Goal: Transaction & Acquisition: Purchase product/service

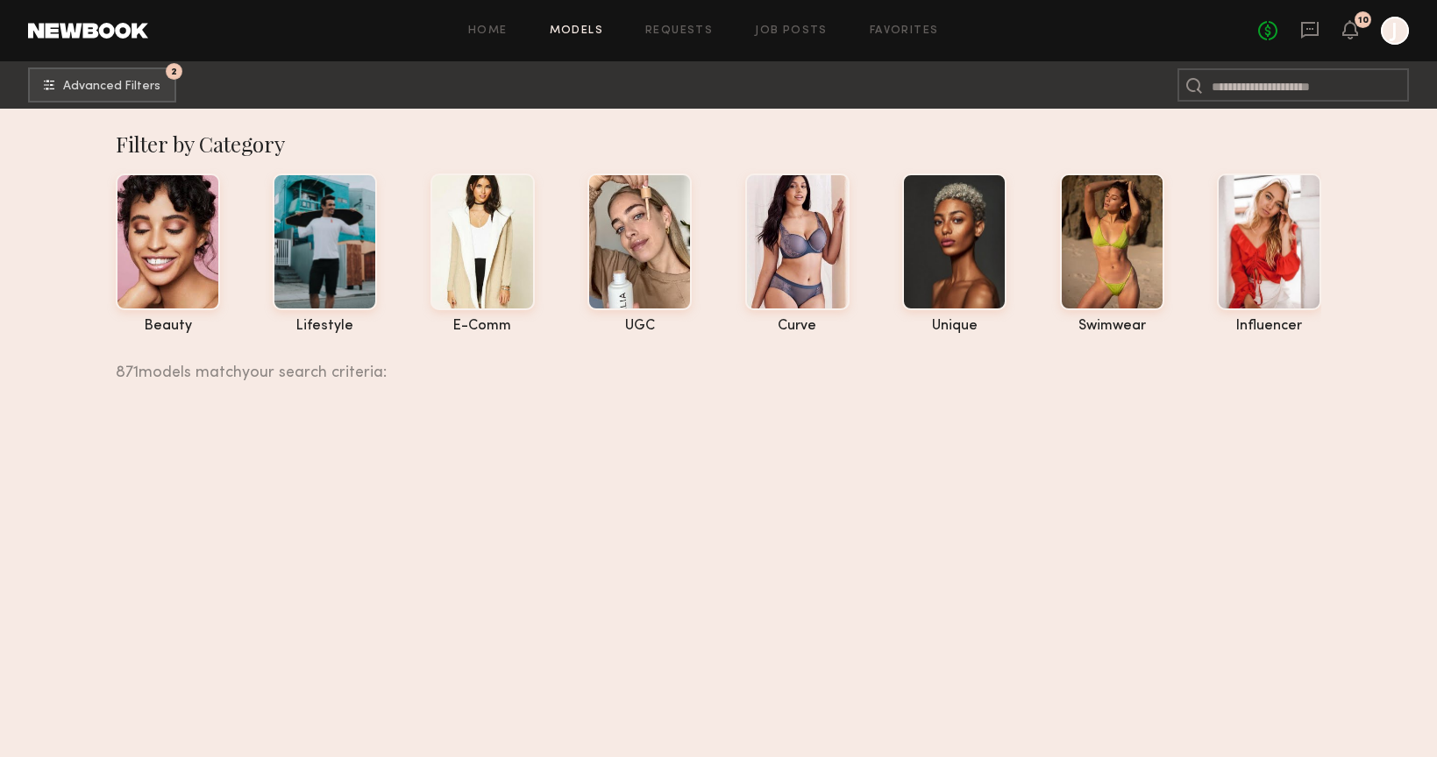
scroll to position [162314, 0]
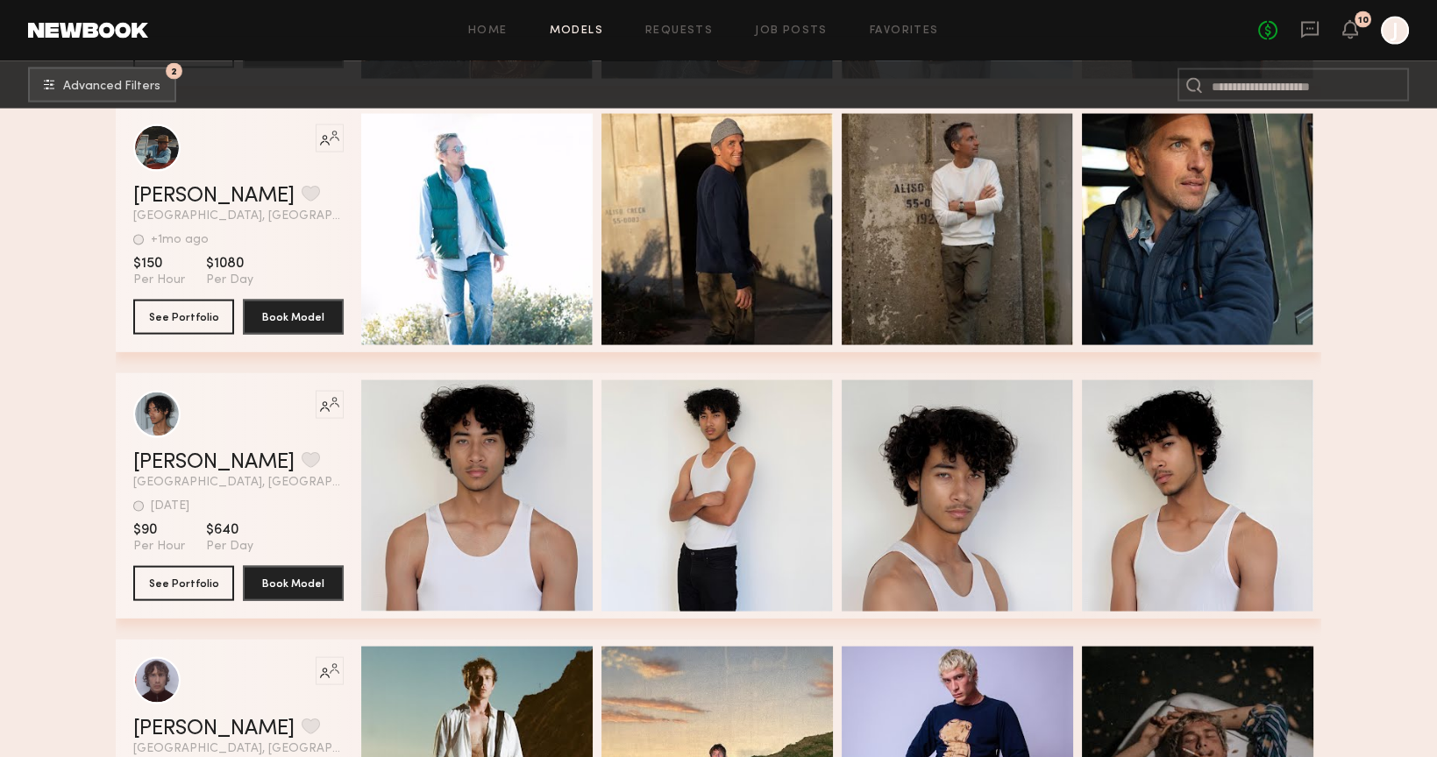
click at [87, 32] on link at bounding box center [88, 31] width 120 height 16
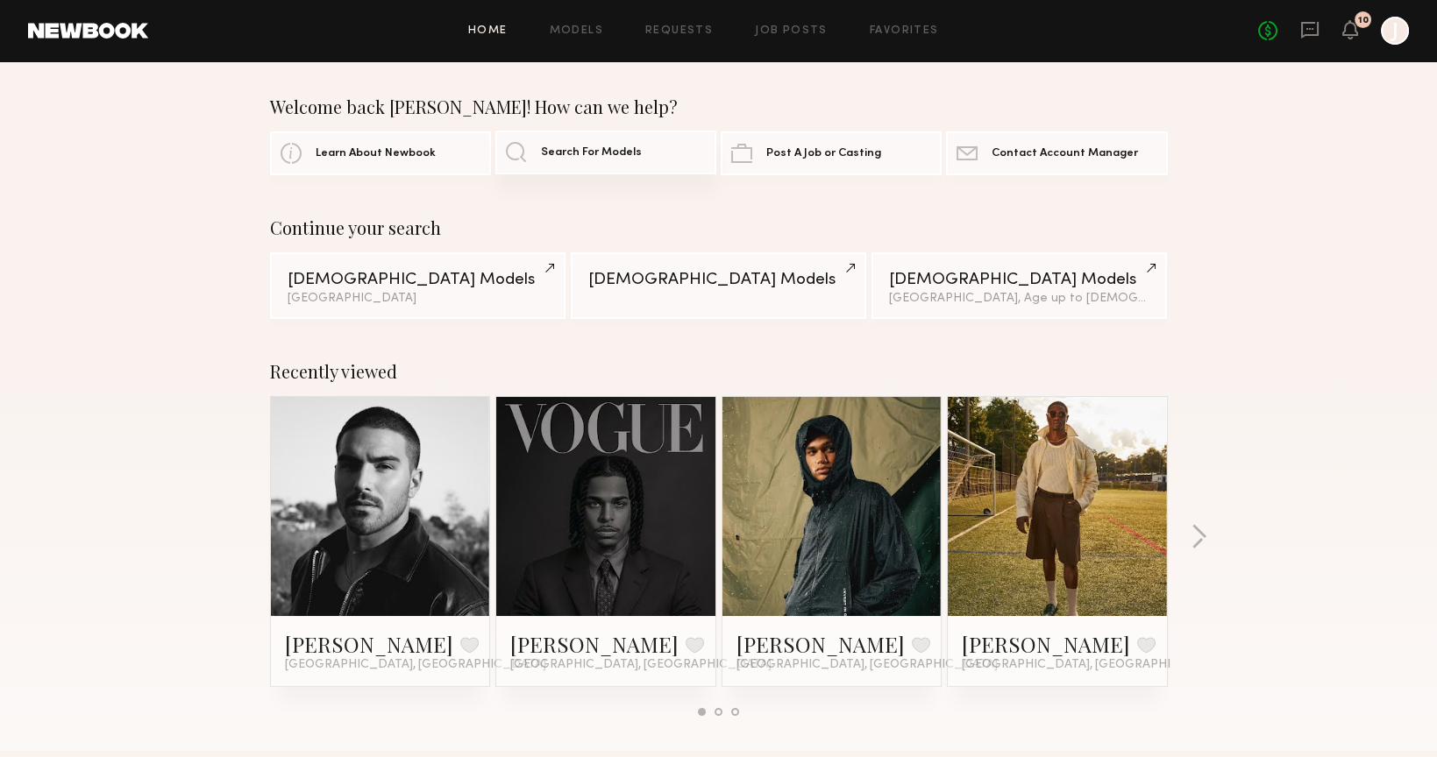
click at [587, 161] on link "Search For Models" at bounding box center [605, 153] width 221 height 44
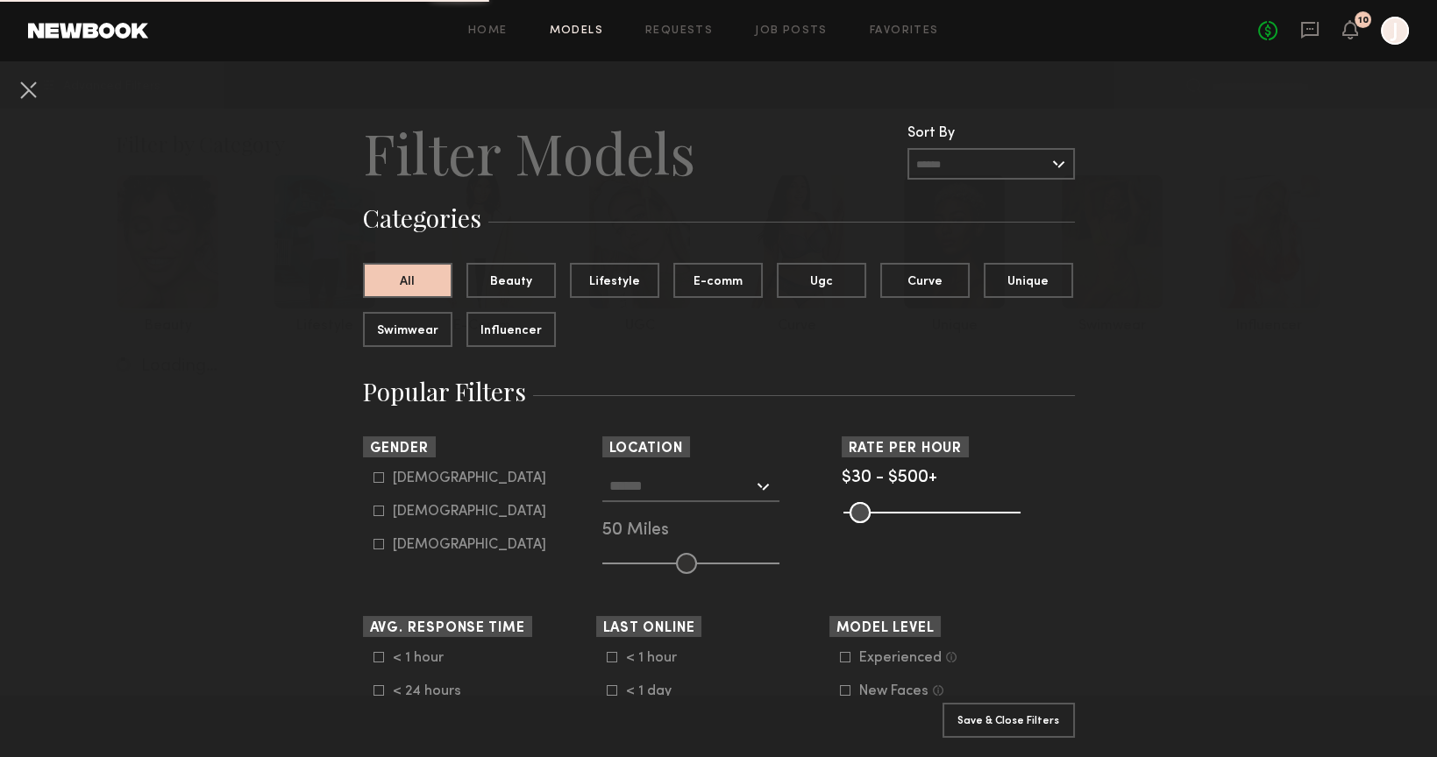
click at [491, 23] on div "Home Models Requests Job Posts Favorites Sign Out No fees up to $5,000 10 J" at bounding box center [778, 31] width 1260 height 28
click at [494, 28] on link "Home" at bounding box center [487, 30] width 39 height 11
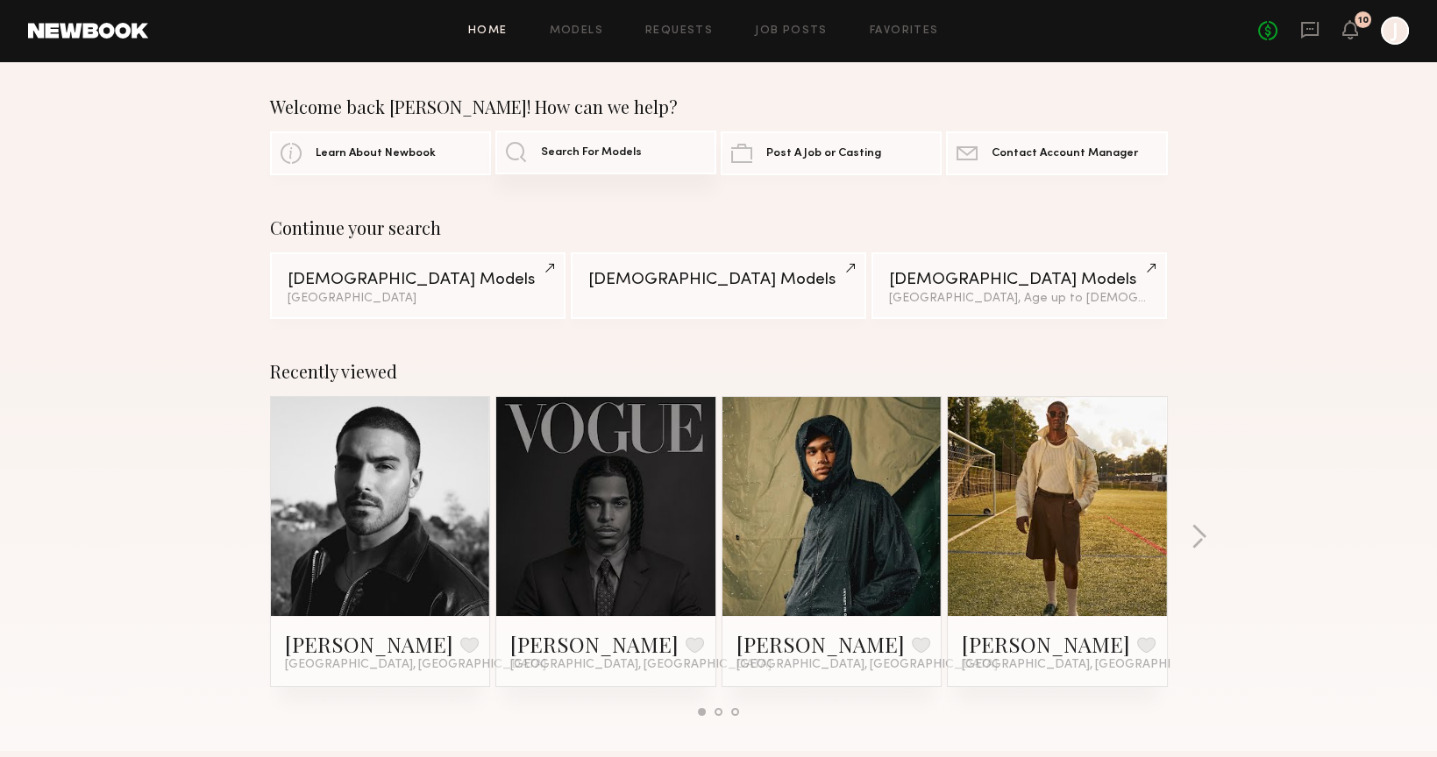
click at [576, 162] on link "Search For Models" at bounding box center [605, 153] width 221 height 44
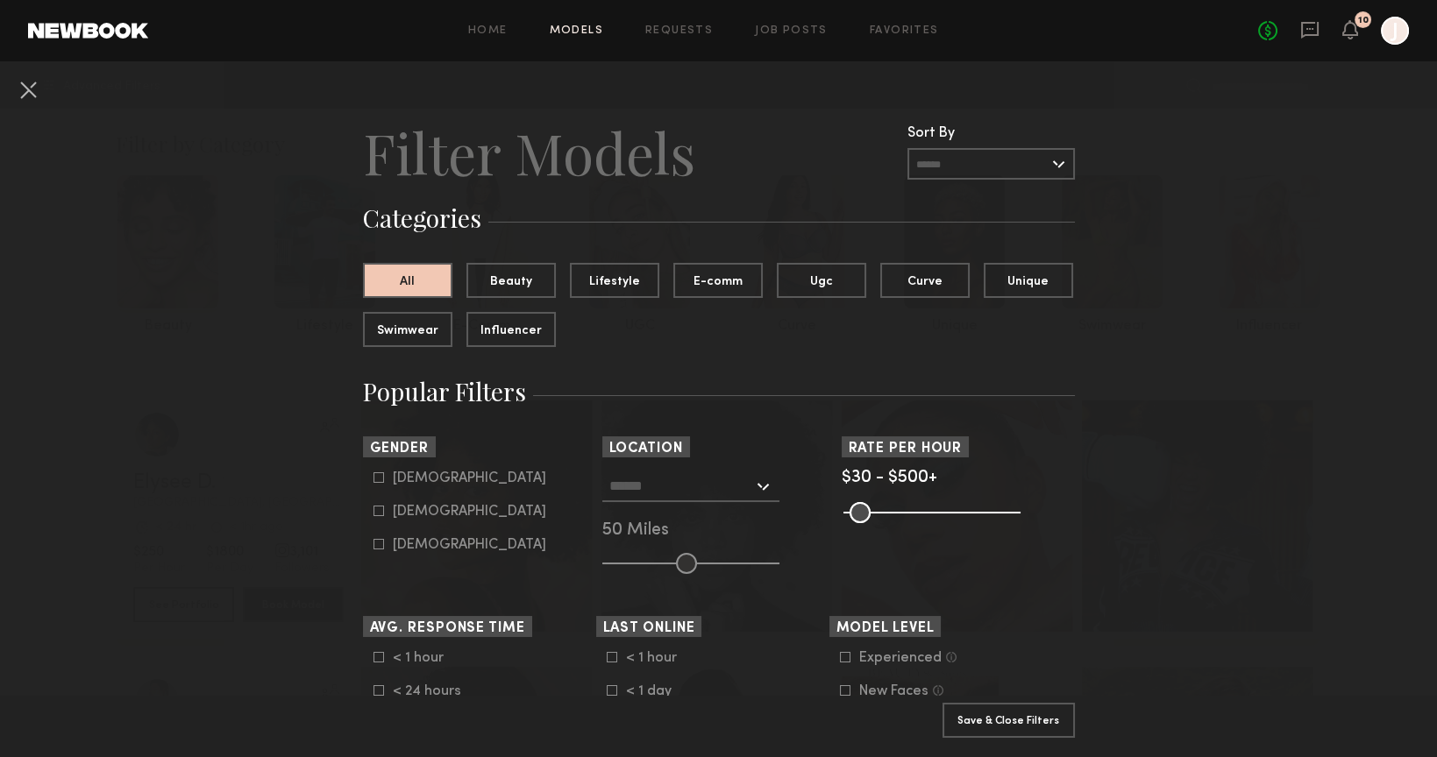
click at [898, 212] on h3 "Categories" at bounding box center [719, 218] width 712 height 33
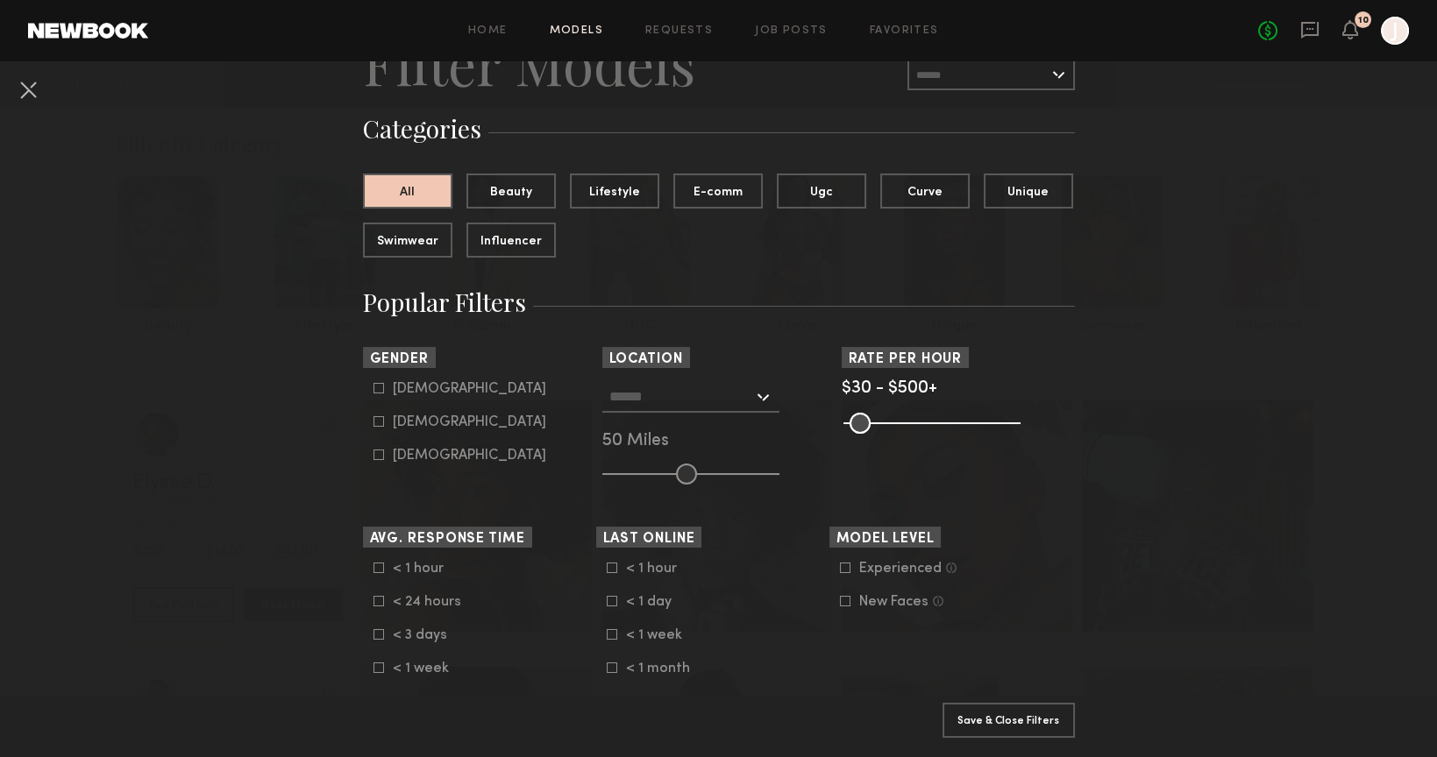
scroll to position [246, 0]
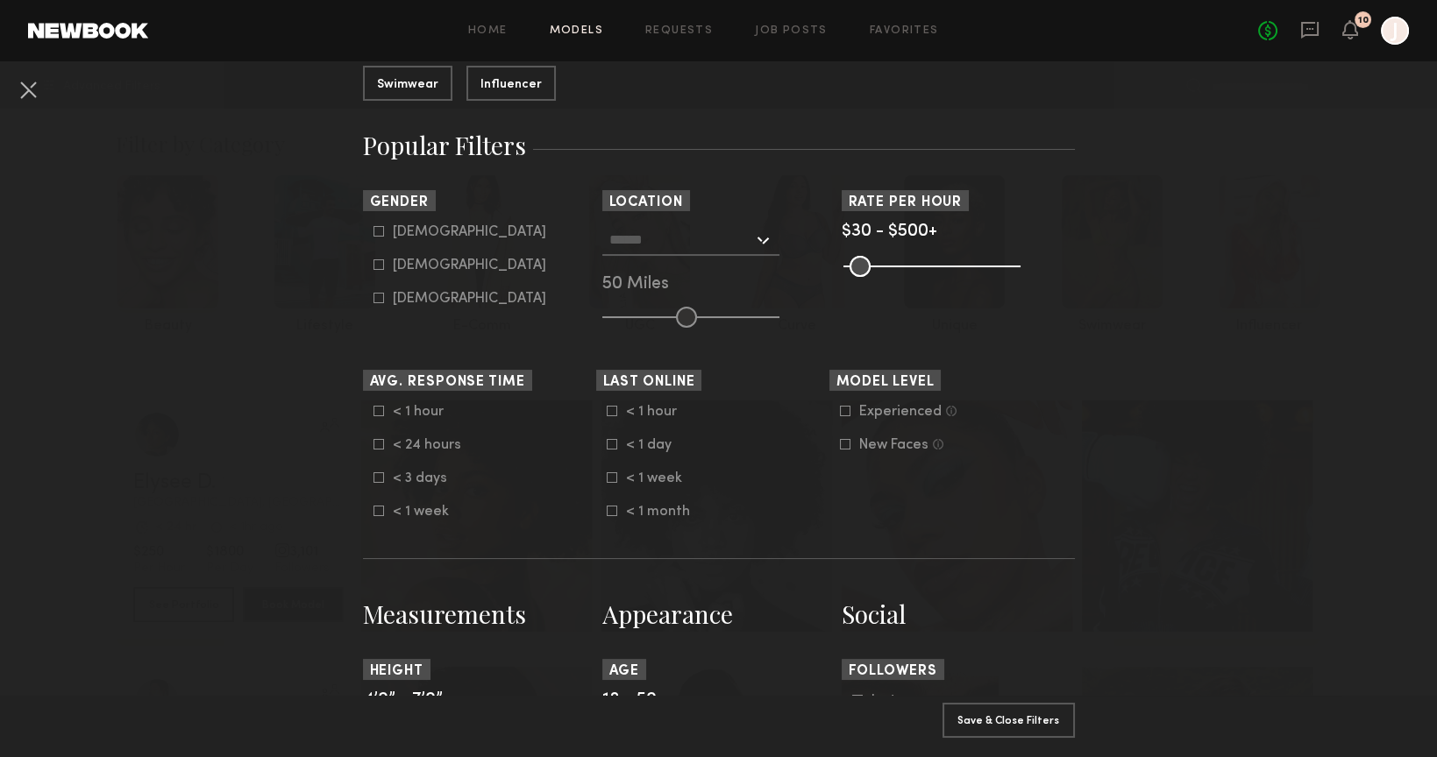
click at [713, 249] on input "text" at bounding box center [681, 239] width 144 height 30
click at [31, 97] on button at bounding box center [28, 89] width 28 height 28
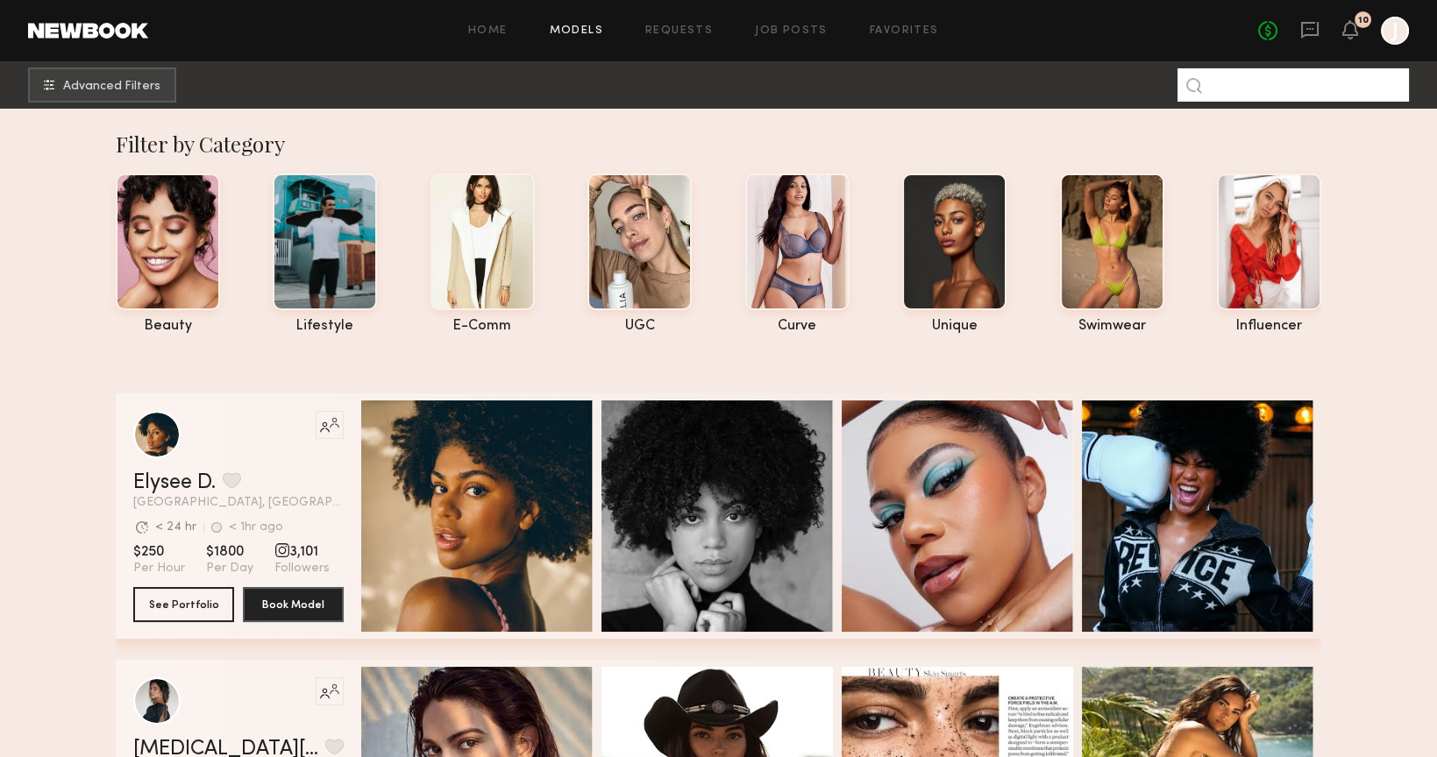
click at [1371, 89] on input at bounding box center [1292, 84] width 231 height 33
type input "*****"
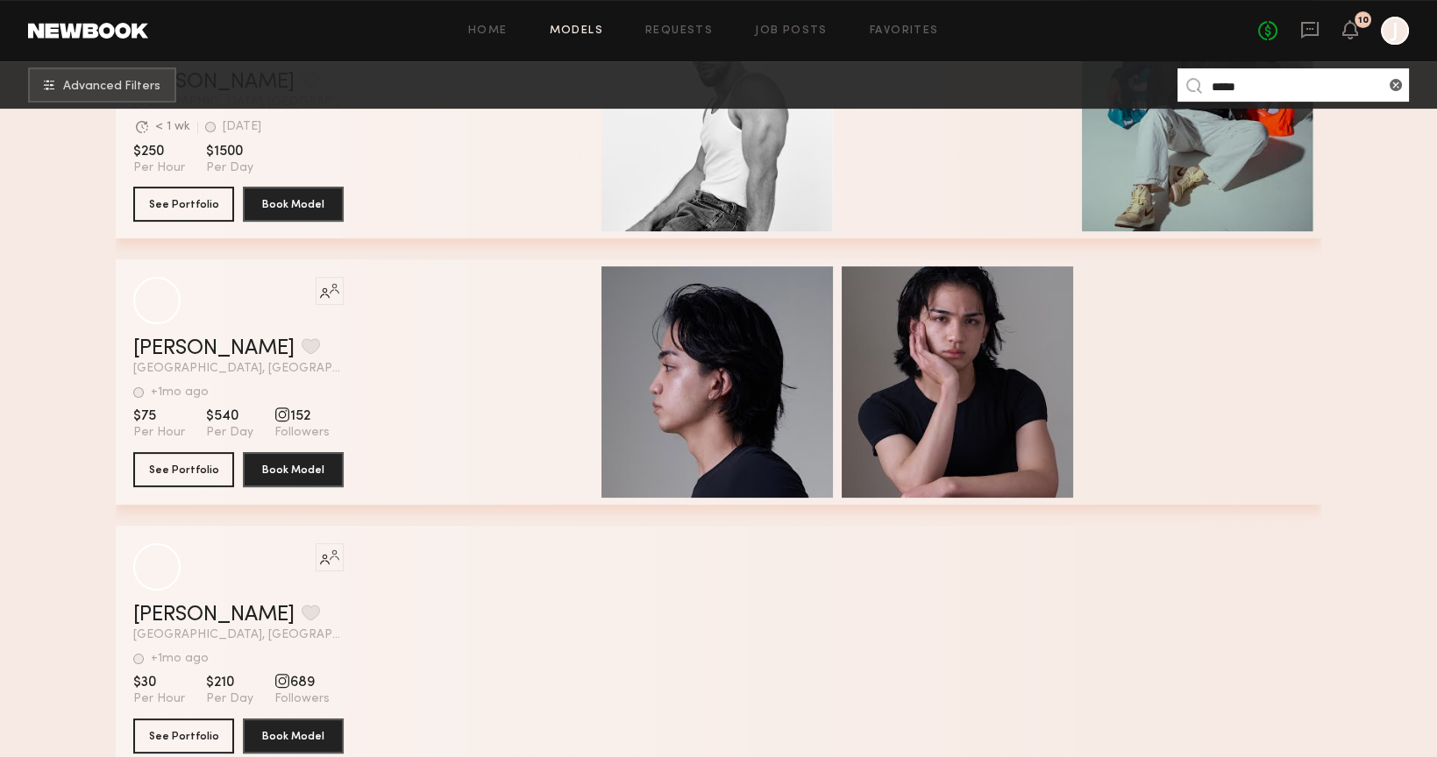
scroll to position [441, 0]
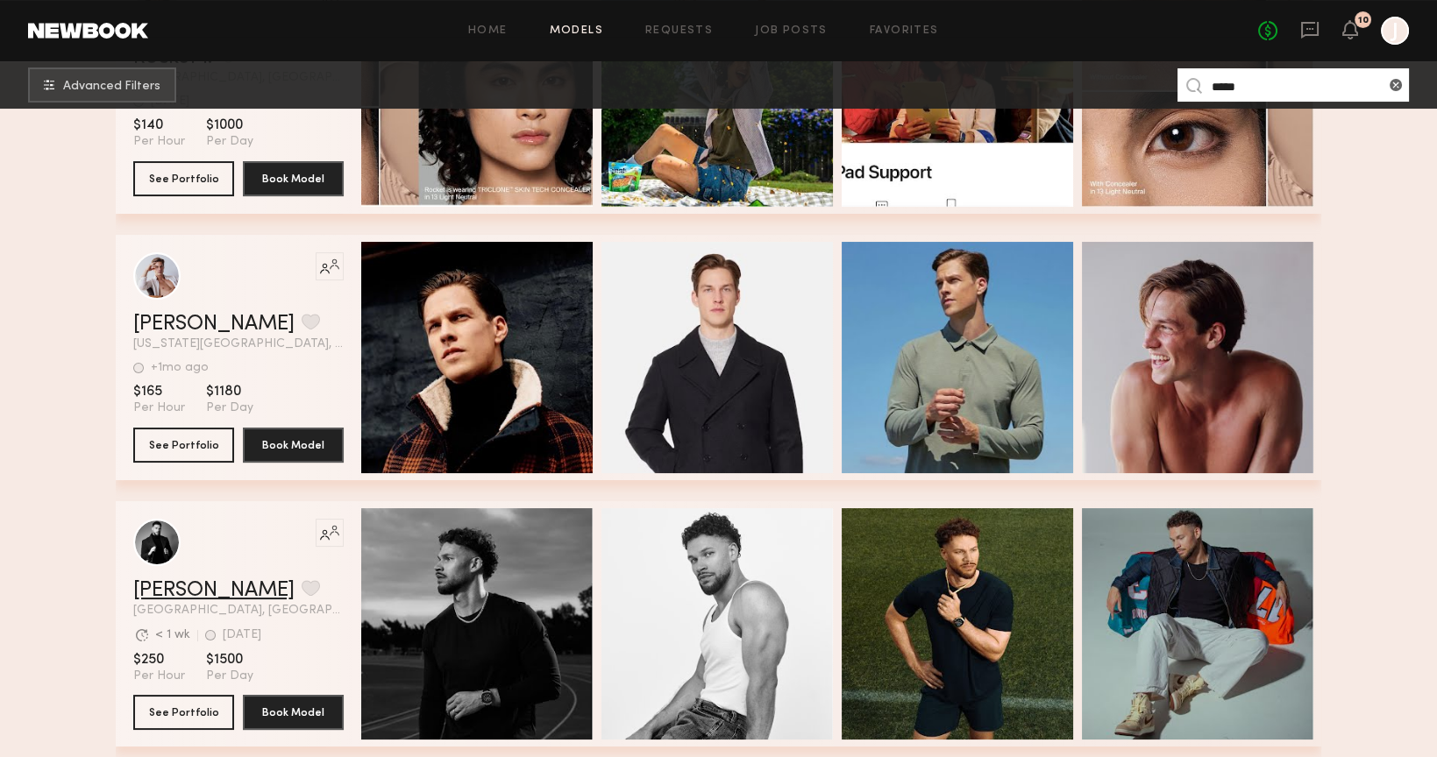
click at [175, 589] on link "[PERSON_NAME]" at bounding box center [213, 590] width 161 height 21
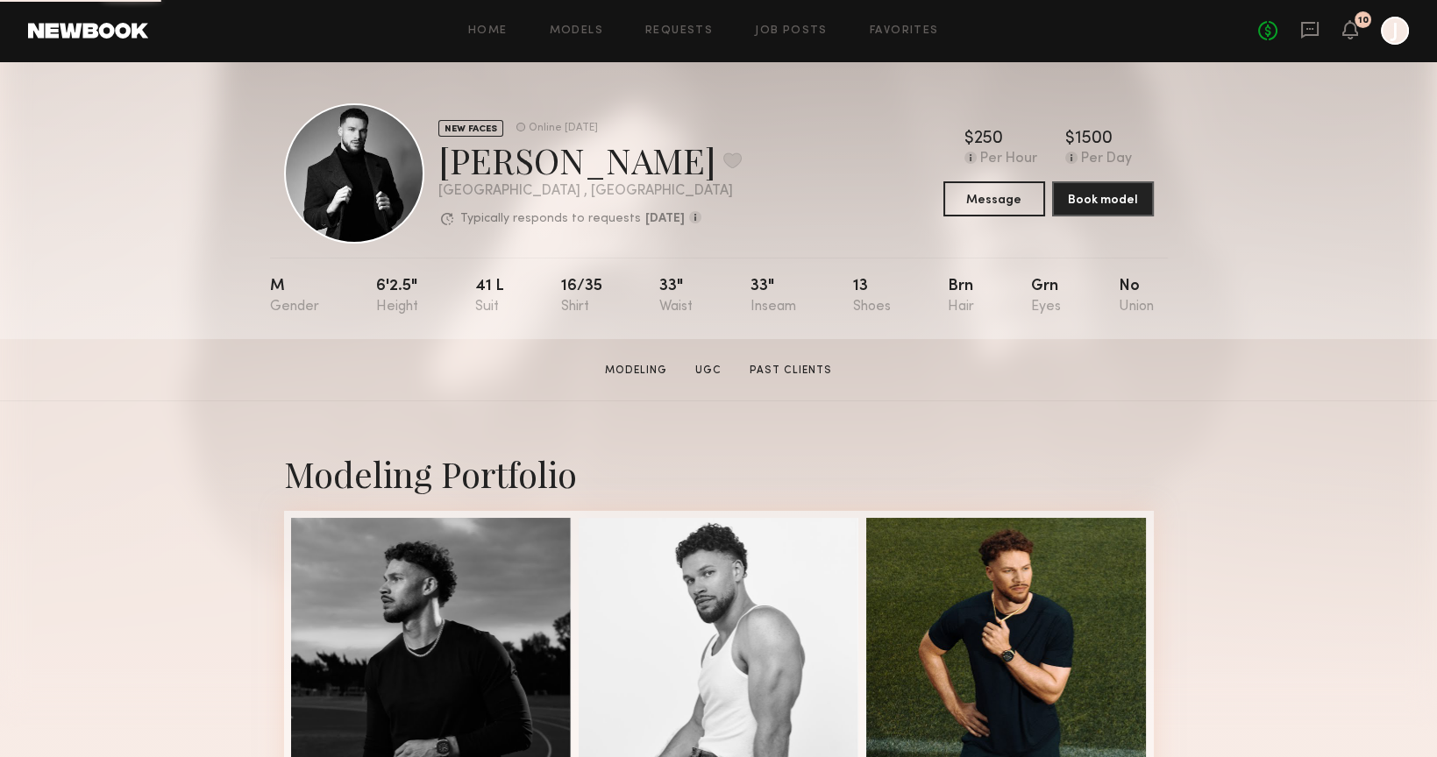
scroll to position [460, 0]
